Goal: Information Seeking & Learning: Learn about a topic

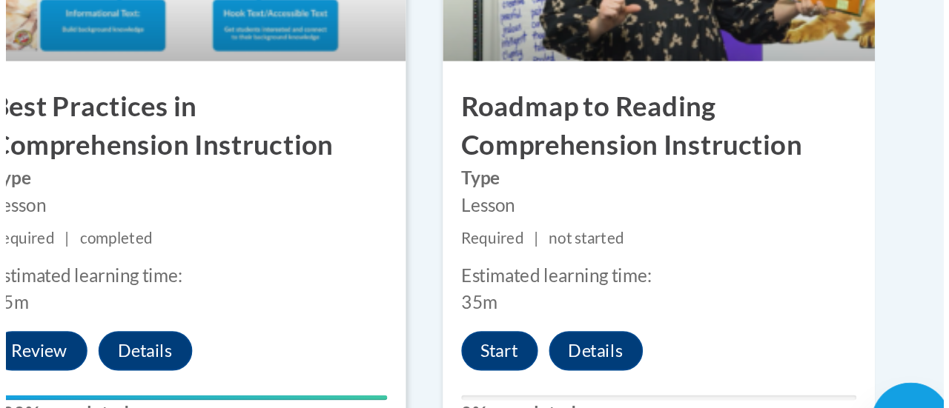
scroll to position [1198, 0]
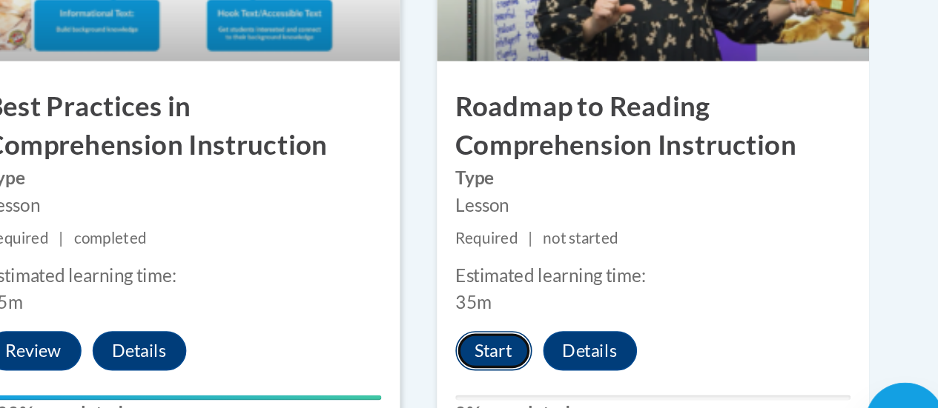
click at [658, 323] on button "Start" at bounding box center [655, 330] width 46 height 24
